Goal: Task Accomplishment & Management: Manage account settings

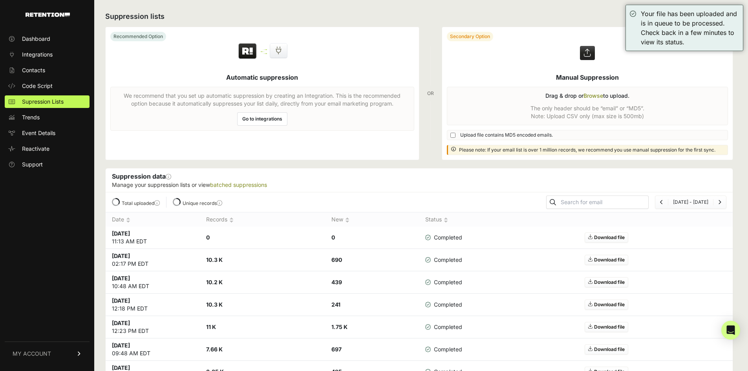
click at [583, 13] on h2 "Suppression lists" at bounding box center [419, 16] width 628 height 11
